Goal: Use online tool/utility: Use online tool/utility

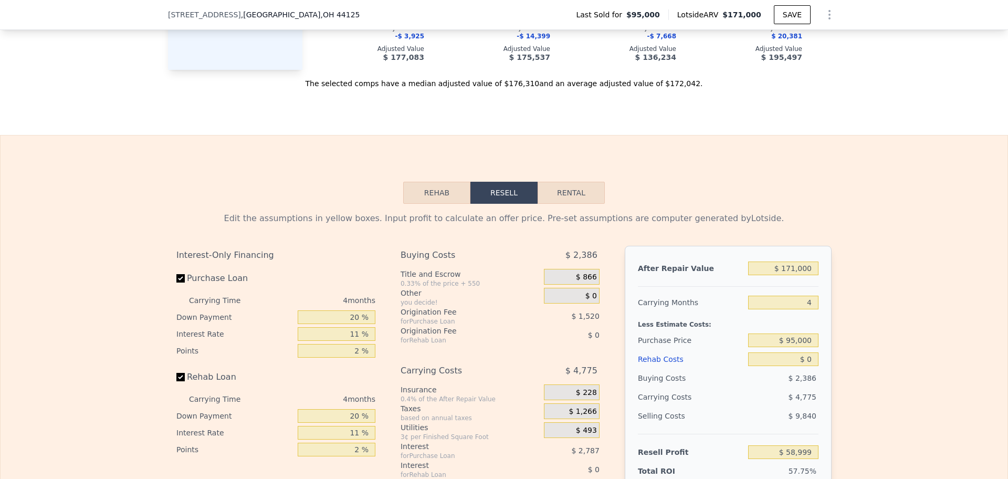
scroll to position [1439, 0]
click at [451, 202] on button "Rehab" at bounding box center [436, 191] width 67 height 22
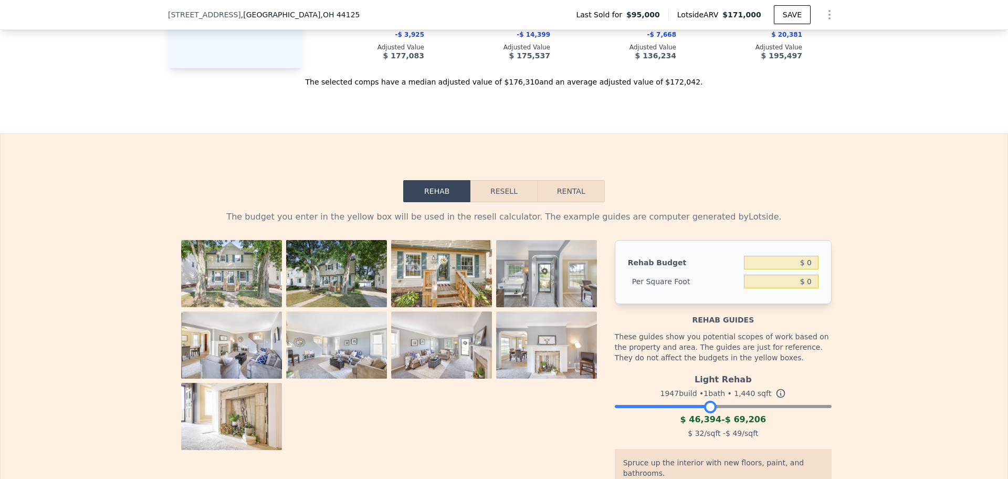
drag, startPoint x: 818, startPoint y: 426, endPoint x: 703, endPoint y: 428, distance: 114.4
click at [704, 413] on div at bounding box center [710, 406] width 13 height 13
click at [497, 202] on button "Resell" at bounding box center [503, 191] width 67 height 22
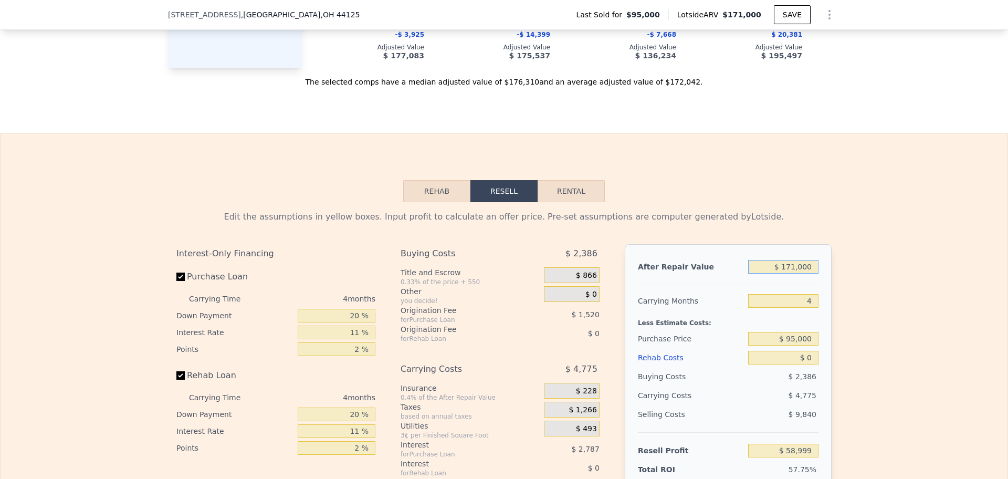
click at [792, 273] on input "$ 171,000" at bounding box center [783, 267] width 70 height 14
type input "$ 1"
type input "-$ 102,482"
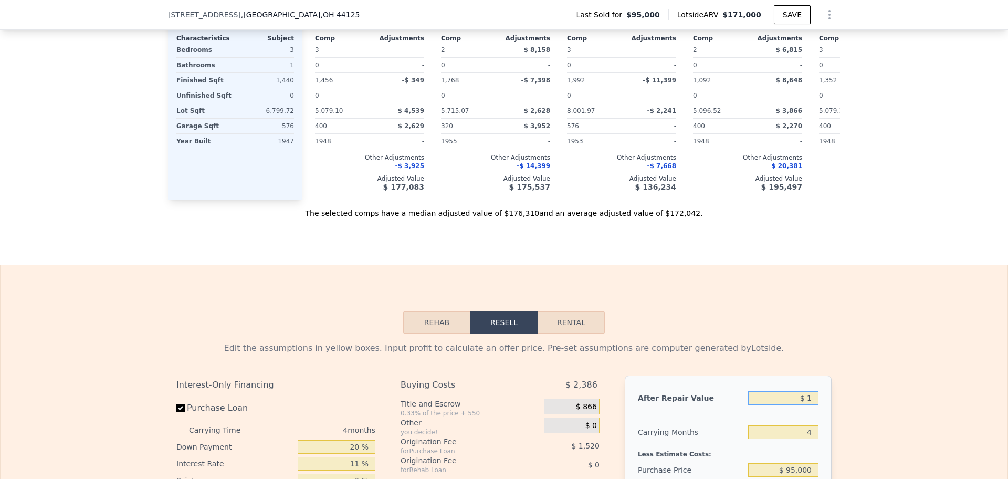
scroll to position [1177, 0]
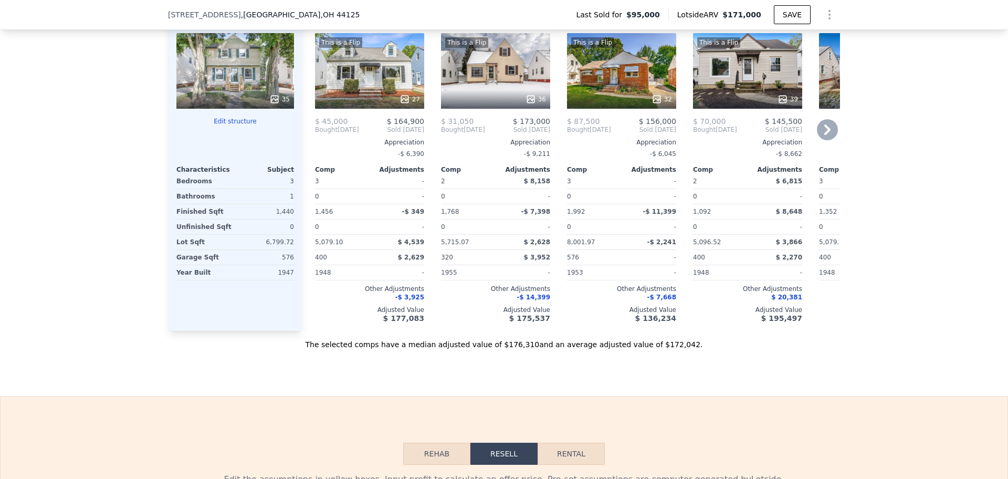
type input "$ 171,000"
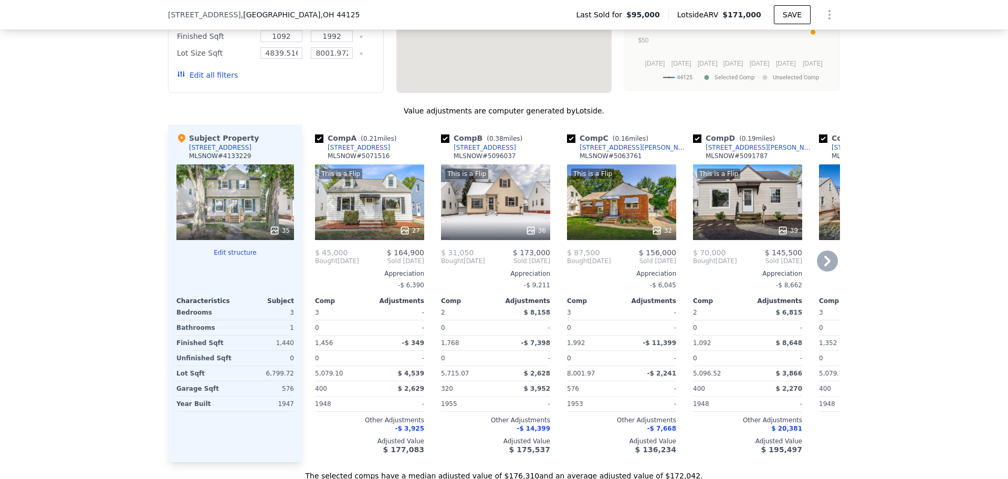
type input "$ 58,999"
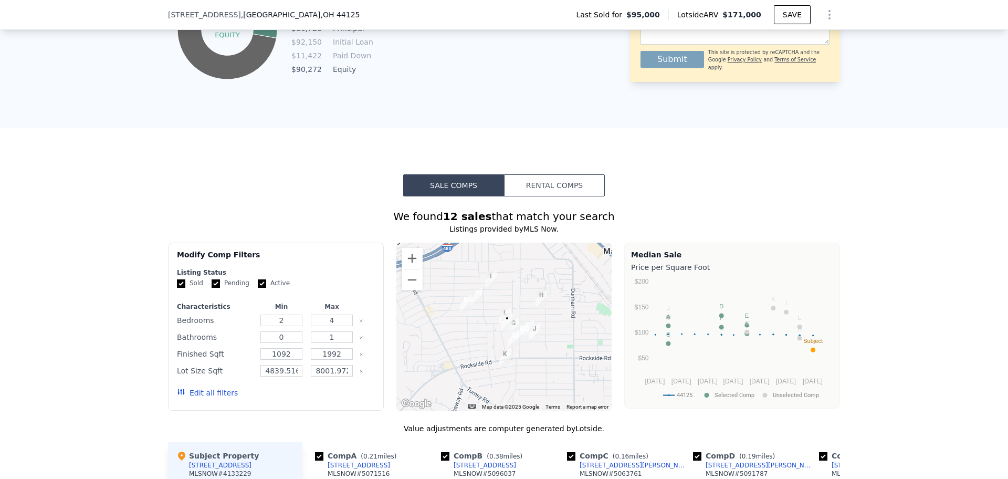
scroll to position [784, 0]
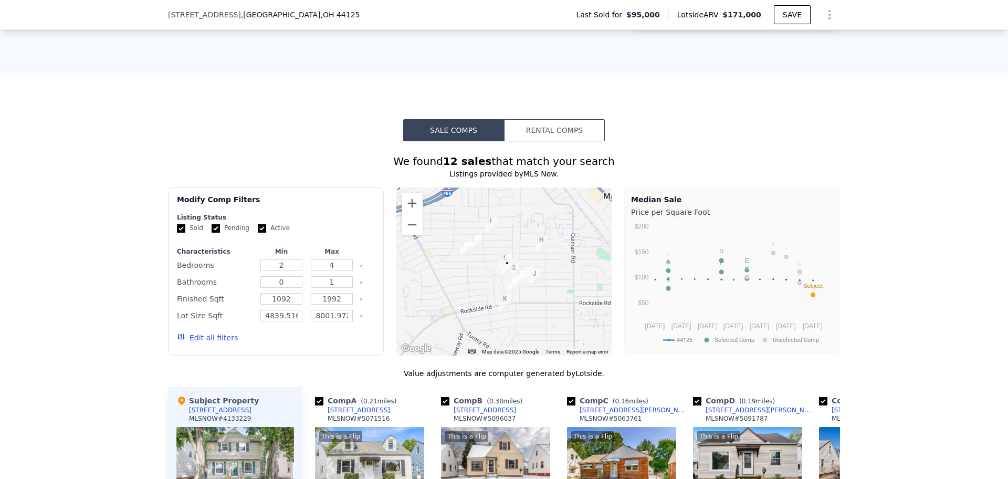
click at [396, 214] on div at bounding box center [504, 271] width 216 height 168
click at [408, 210] on button "Zoom in" at bounding box center [411, 203] width 21 height 21
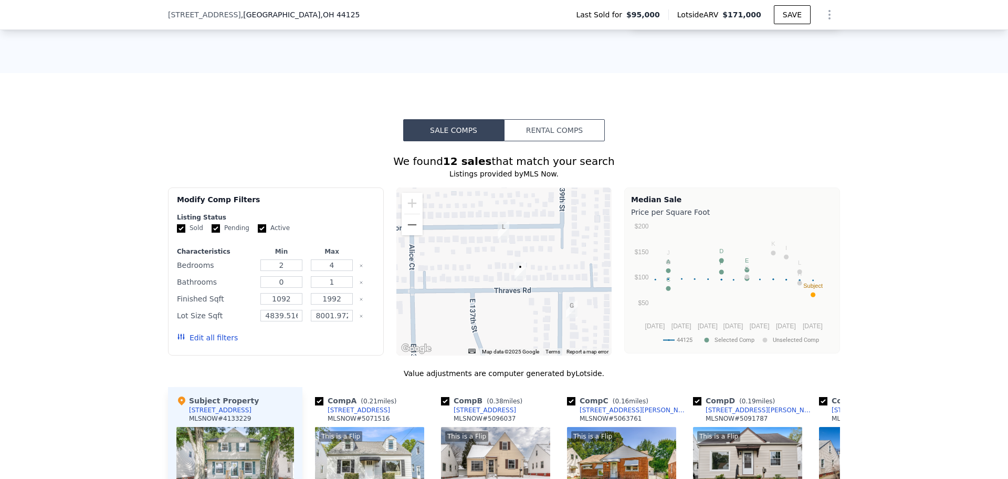
drag, startPoint x: 503, startPoint y: 316, endPoint x: 479, endPoint y: 277, distance: 46.4
click at [480, 278] on div at bounding box center [504, 271] width 216 height 168
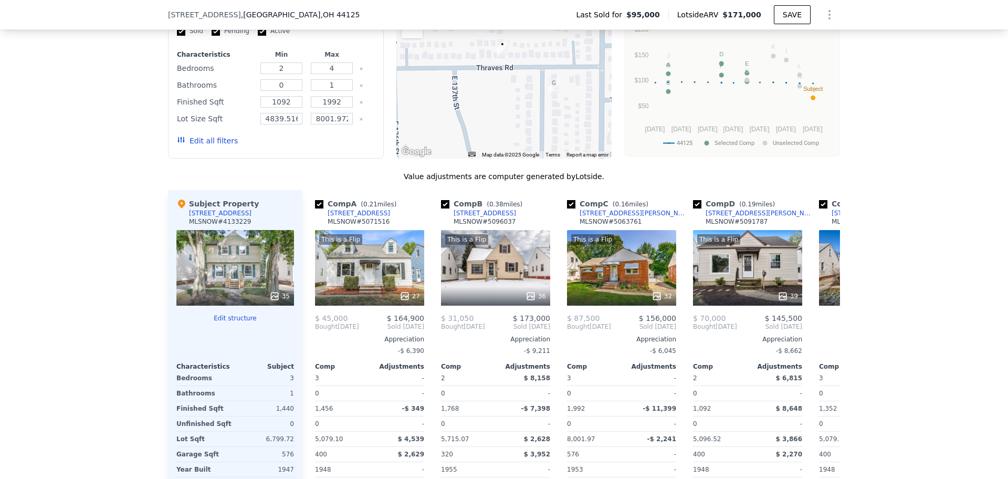
scroll to position [1177, 0]
